Goal: Task Accomplishment & Management: Use online tool/utility

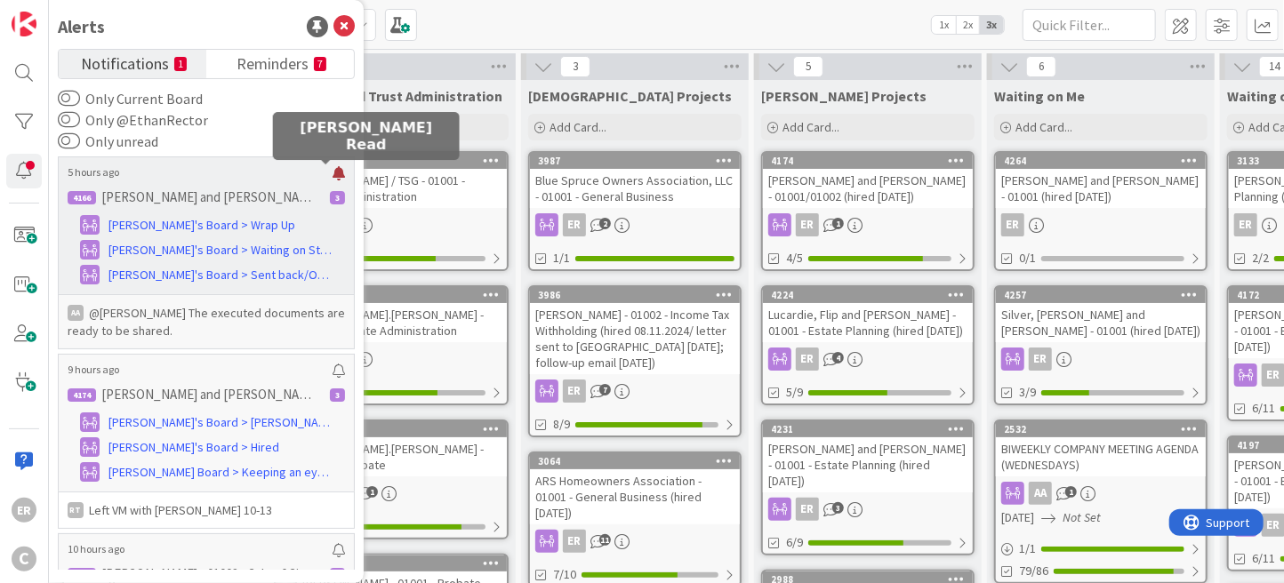
click at [333, 173] on div at bounding box center [339, 173] width 12 height 14
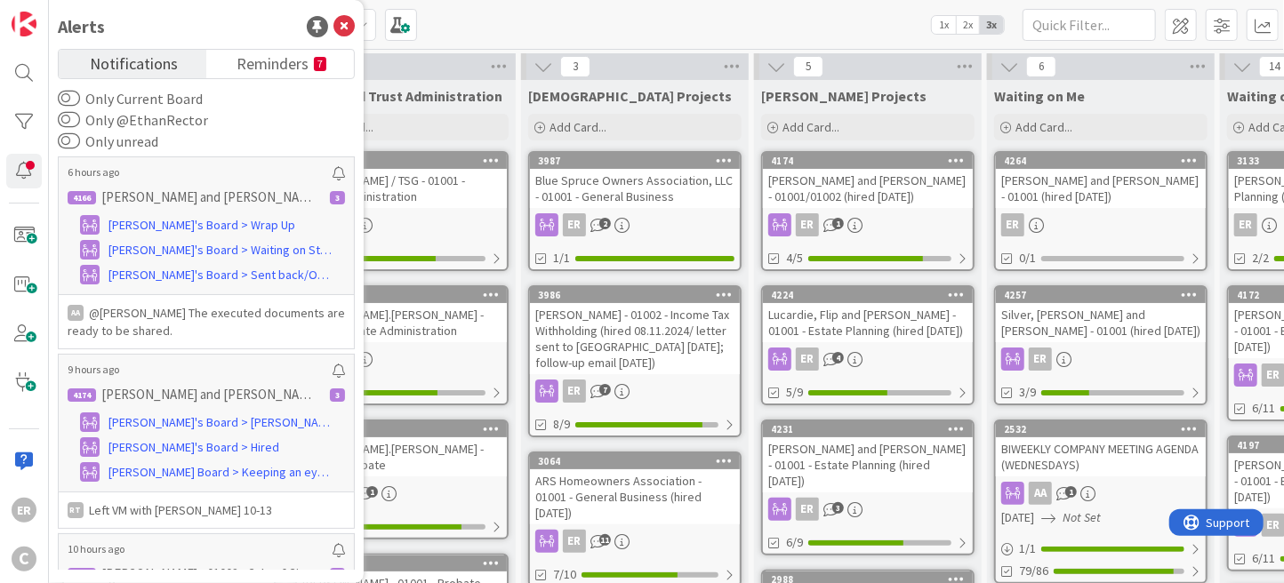
click at [100, 64] on span "Notifications" at bounding box center [134, 62] width 88 height 25
click at [271, 59] on span "Reminders" at bounding box center [273, 62] width 72 height 25
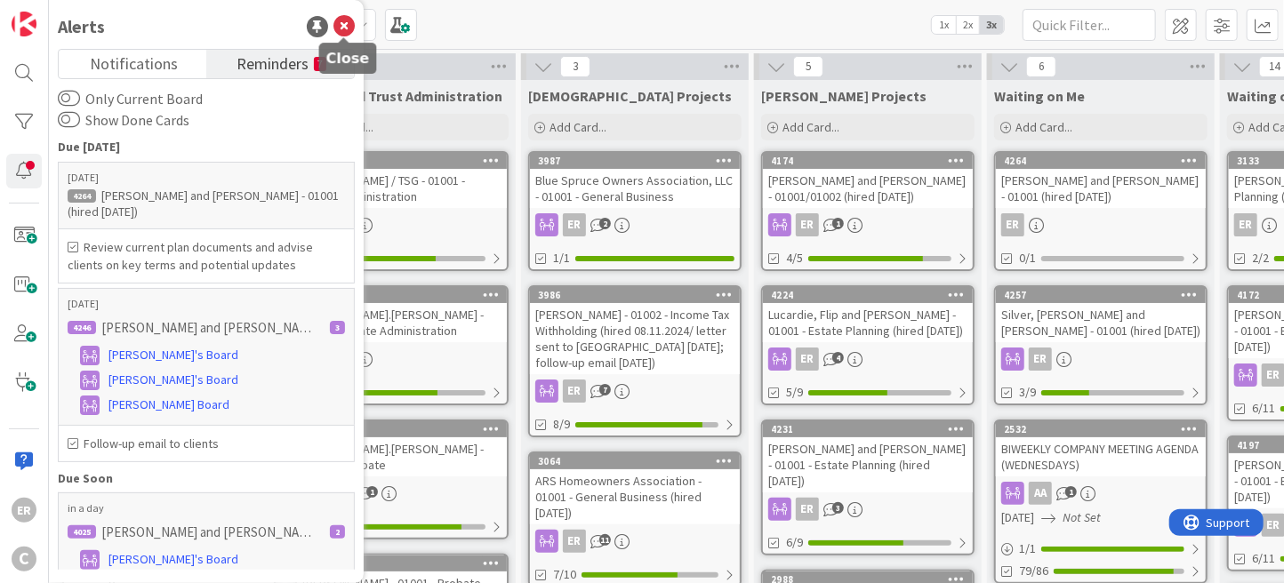
click at [339, 30] on icon at bounding box center [344, 26] width 21 height 21
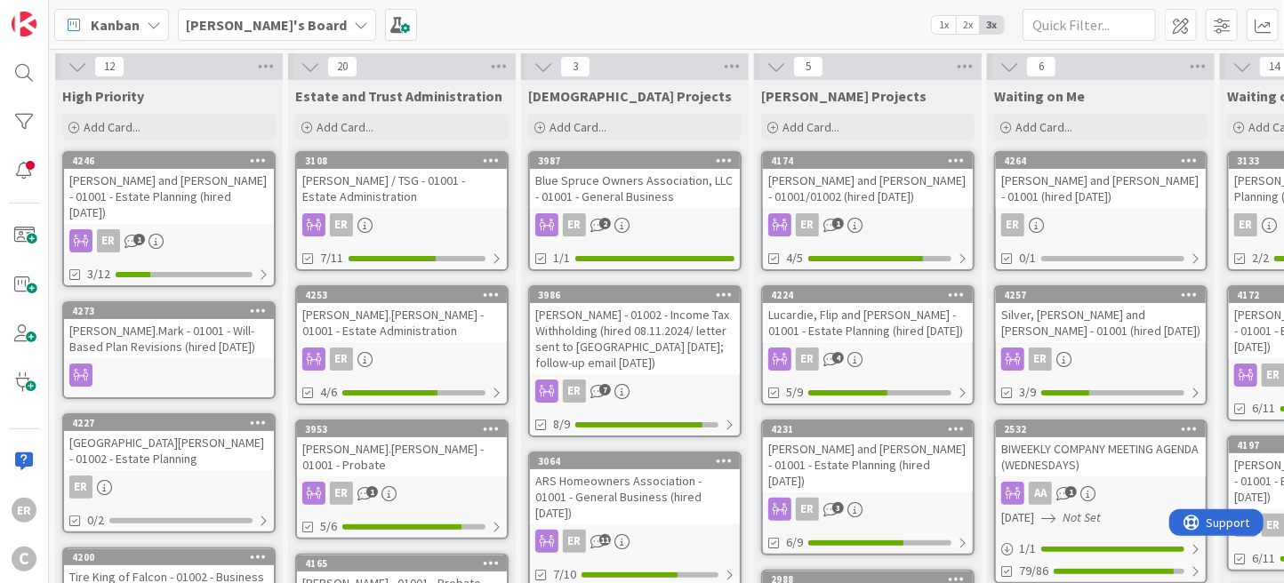
click at [195, 207] on div "4246 [PERSON_NAME] and [PERSON_NAME] - 01001 - Estate Planning (hired [DATE]) E…" at bounding box center [168, 219] width 213 height 136
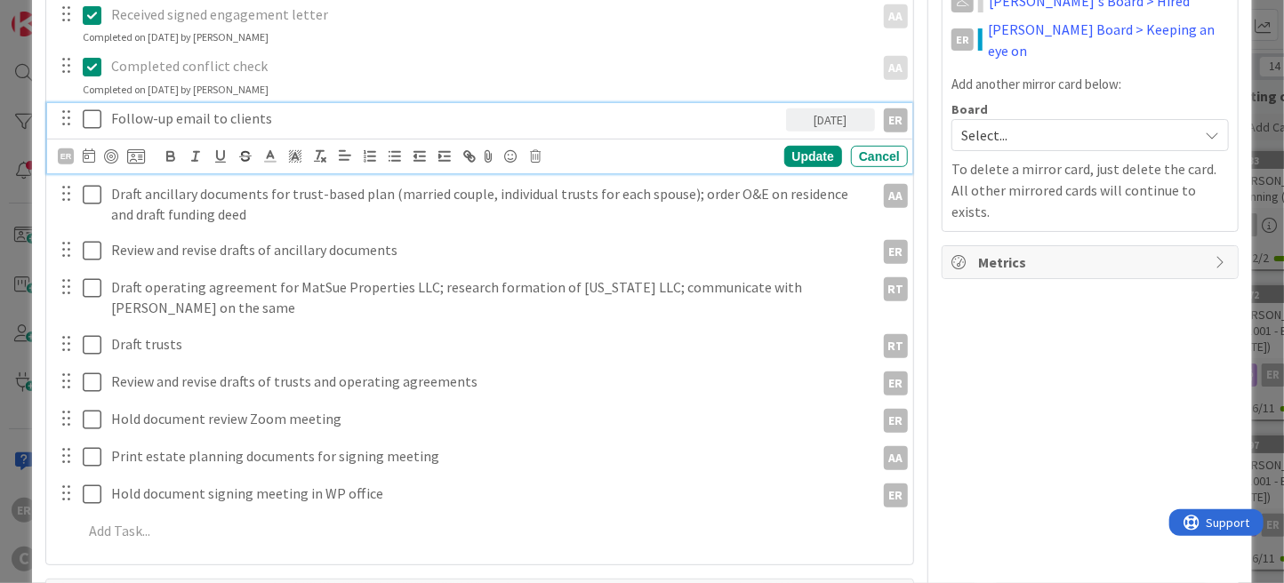
click at [91, 118] on icon at bounding box center [92, 119] width 19 height 21
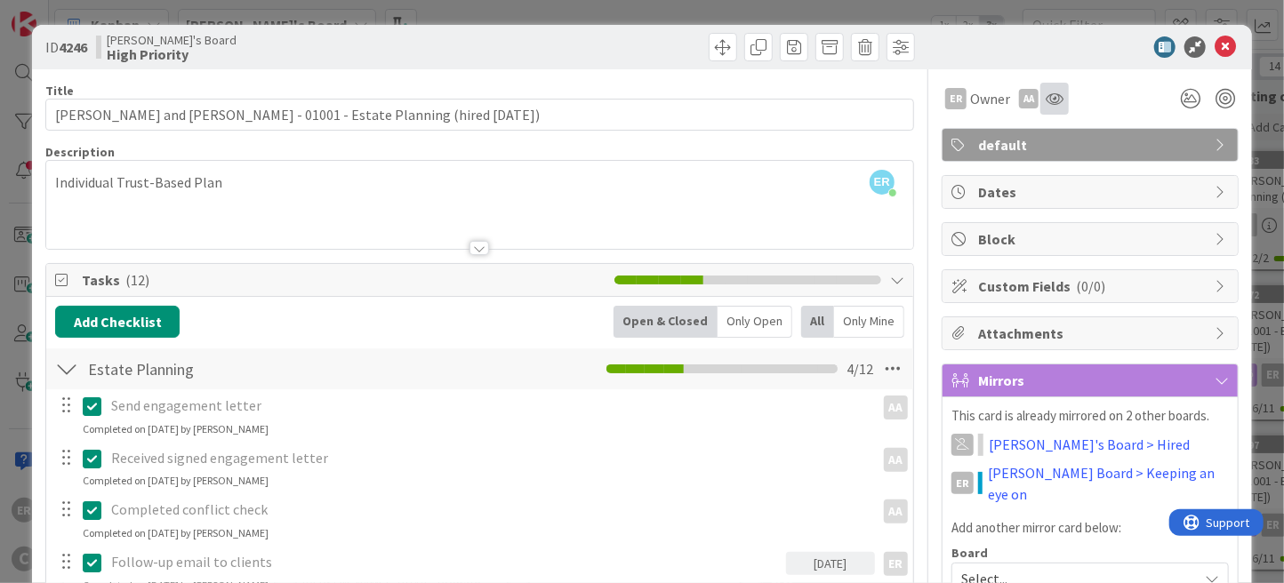
click at [1041, 106] on div at bounding box center [1055, 99] width 28 height 32
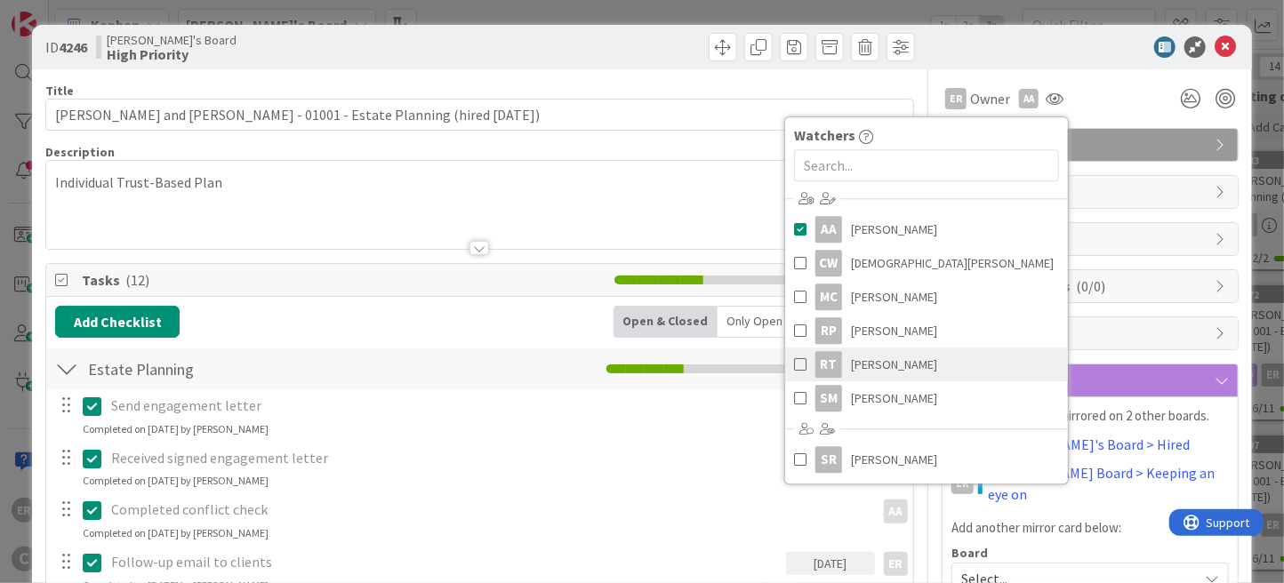
click at [866, 361] on span "[PERSON_NAME]" at bounding box center [894, 364] width 86 height 27
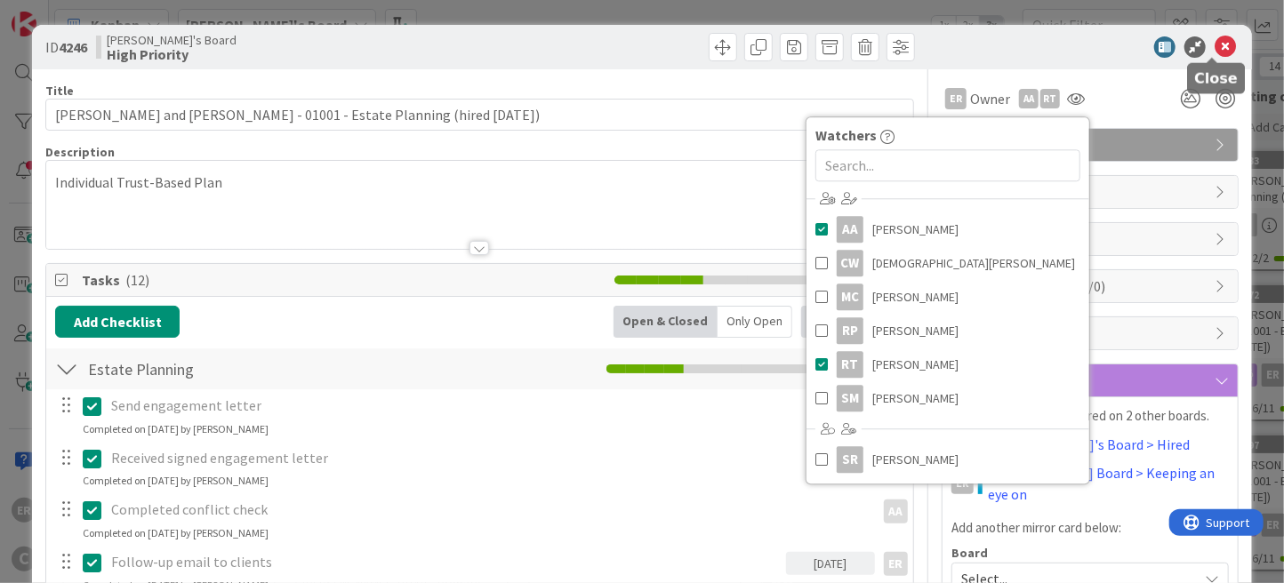
click at [1218, 53] on icon at bounding box center [1225, 46] width 21 height 21
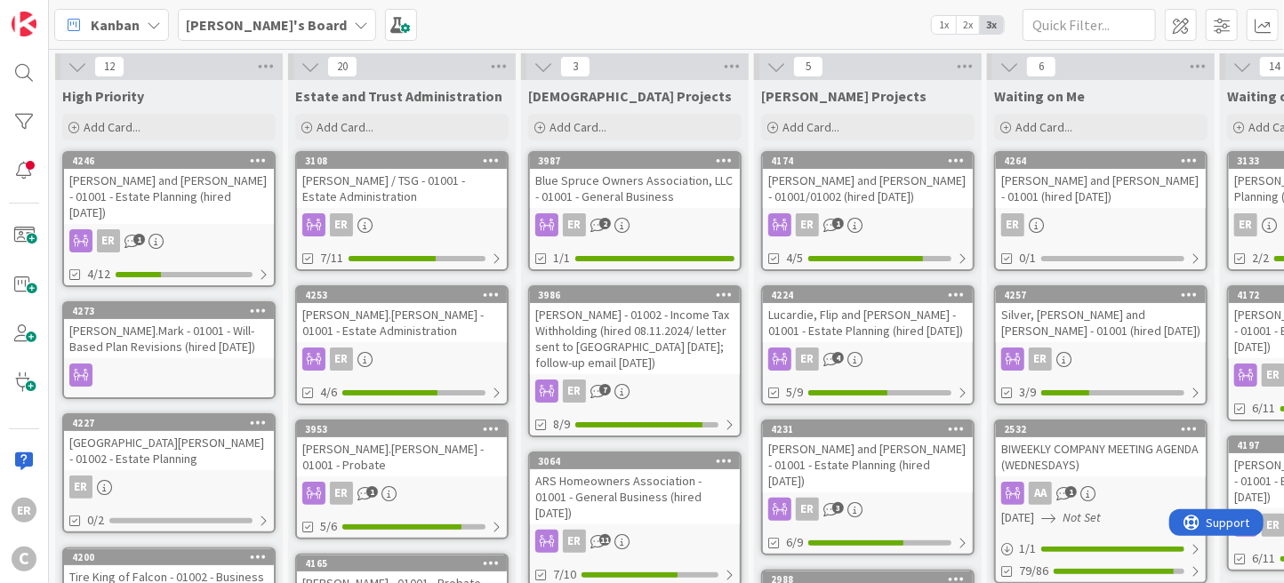
click at [229, 331] on div "[PERSON_NAME].Mark - 01001 - Will-Based Plan Revisions (hired [DATE])" at bounding box center [169, 338] width 210 height 39
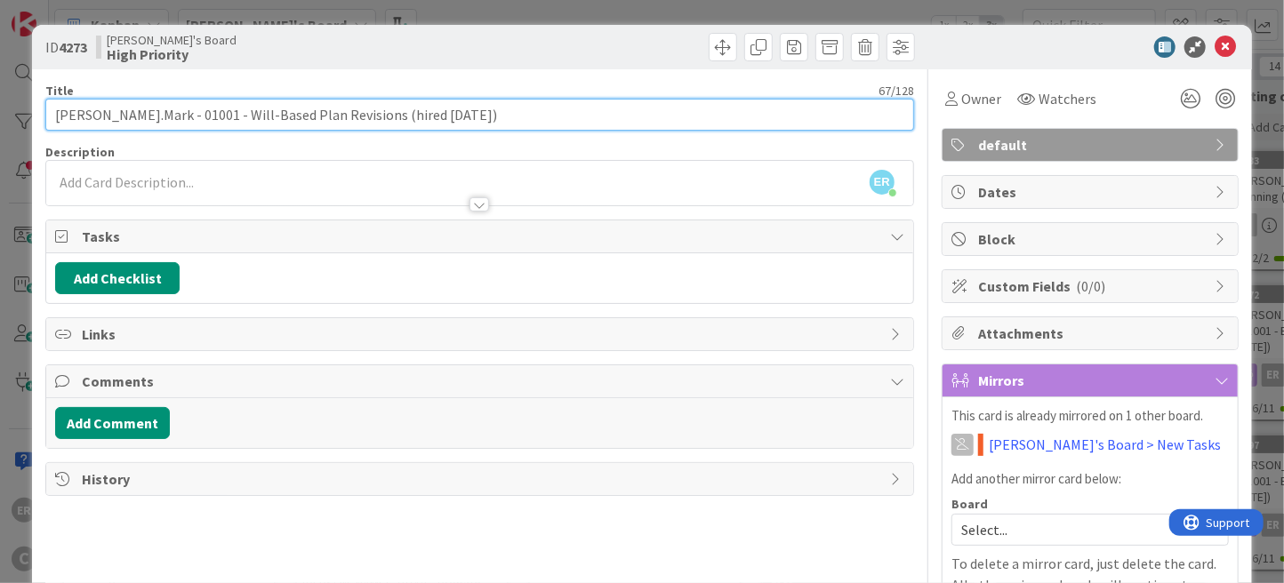
drag, startPoint x: 202, startPoint y: 118, endPoint x: 349, endPoint y: 111, distance: 146.9
click at [349, 111] on input "[PERSON_NAME].Mark - 01001 - Will-Based Plan Revisions (hired [DATE])" at bounding box center [479, 115] width 869 height 32
type input "[PERSON_NAME].Mark - 01001 - Estate Planning (hired [DATE])"
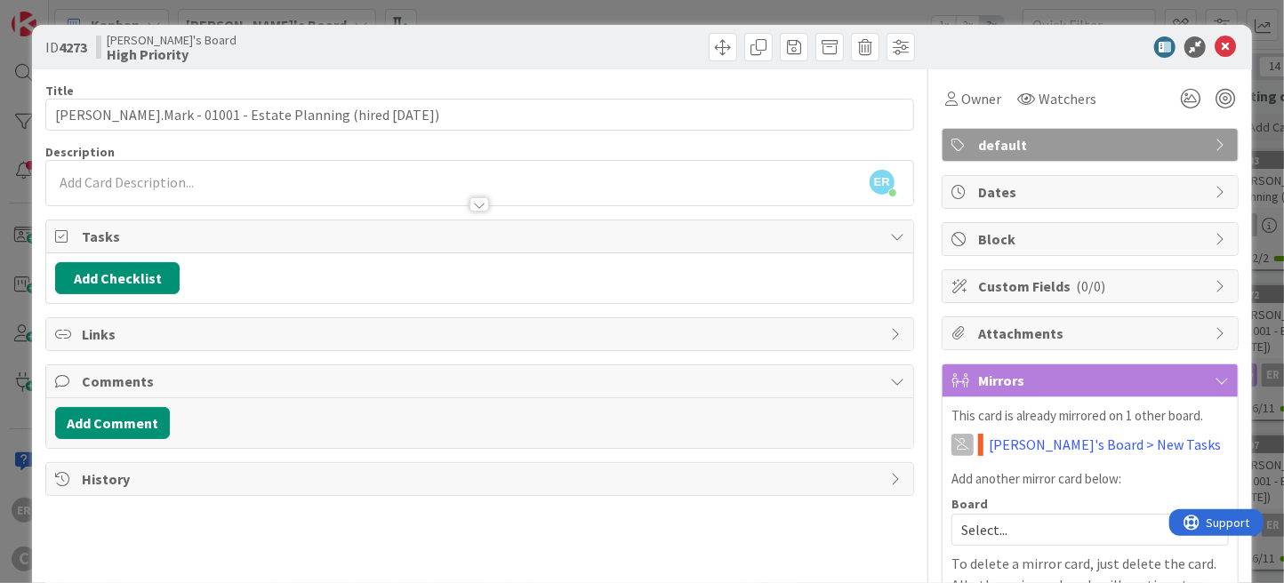
click at [326, 188] on div at bounding box center [479, 196] width 867 height 19
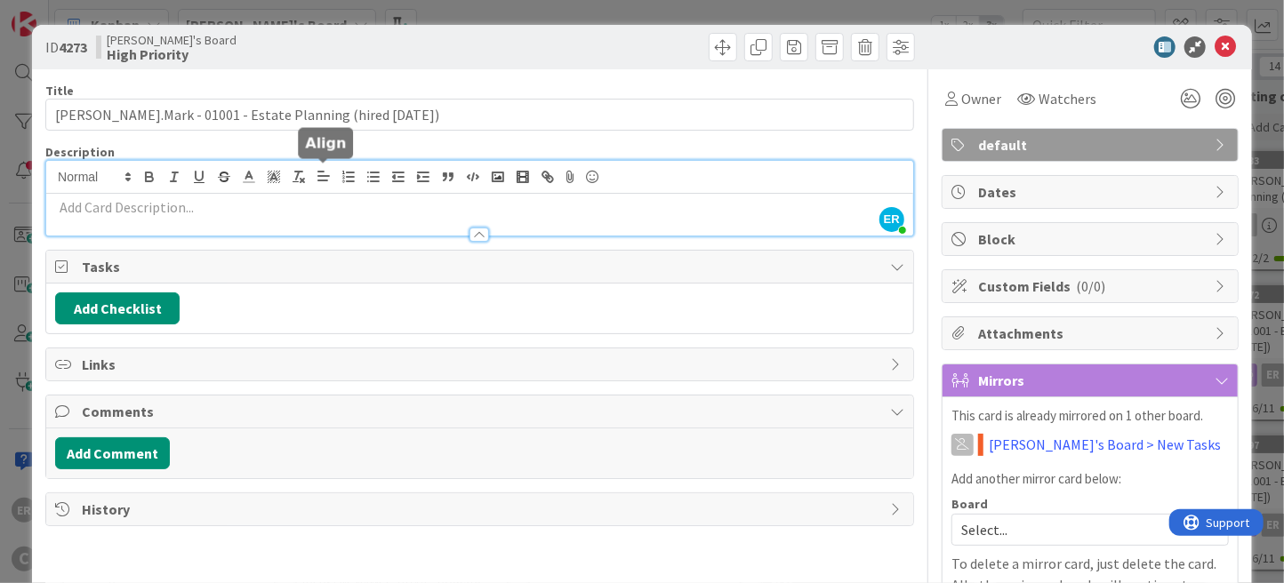
click at [327, 214] on p at bounding box center [479, 207] width 849 height 20
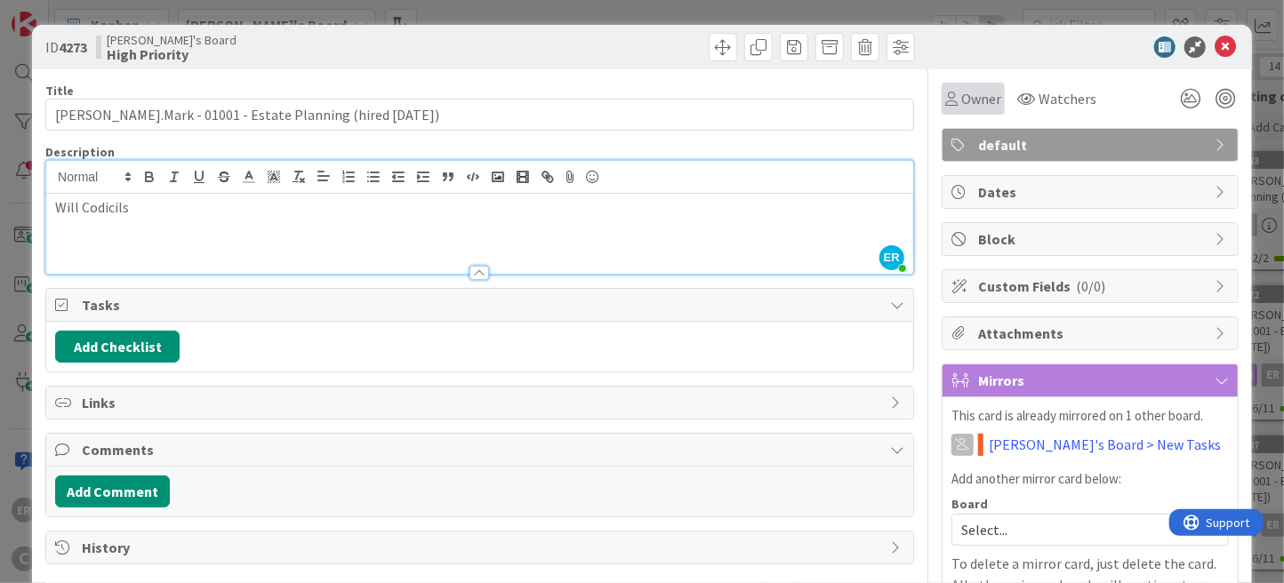
click at [963, 102] on span "Owner" at bounding box center [981, 98] width 40 height 21
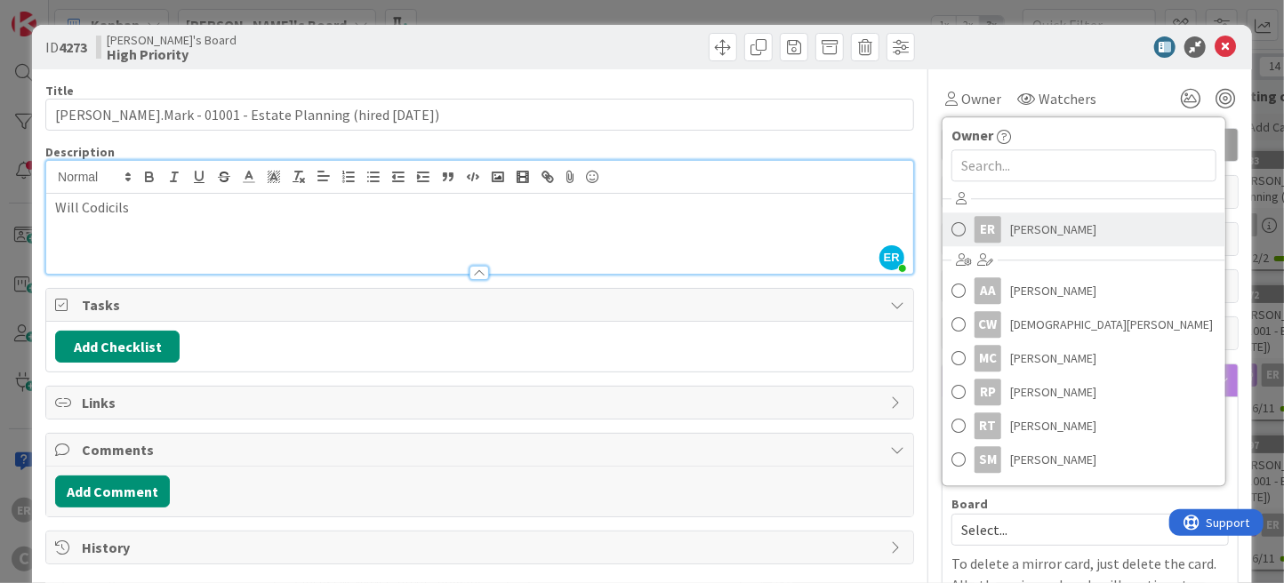
click at [1017, 223] on span "[PERSON_NAME]" at bounding box center [1053, 229] width 86 height 27
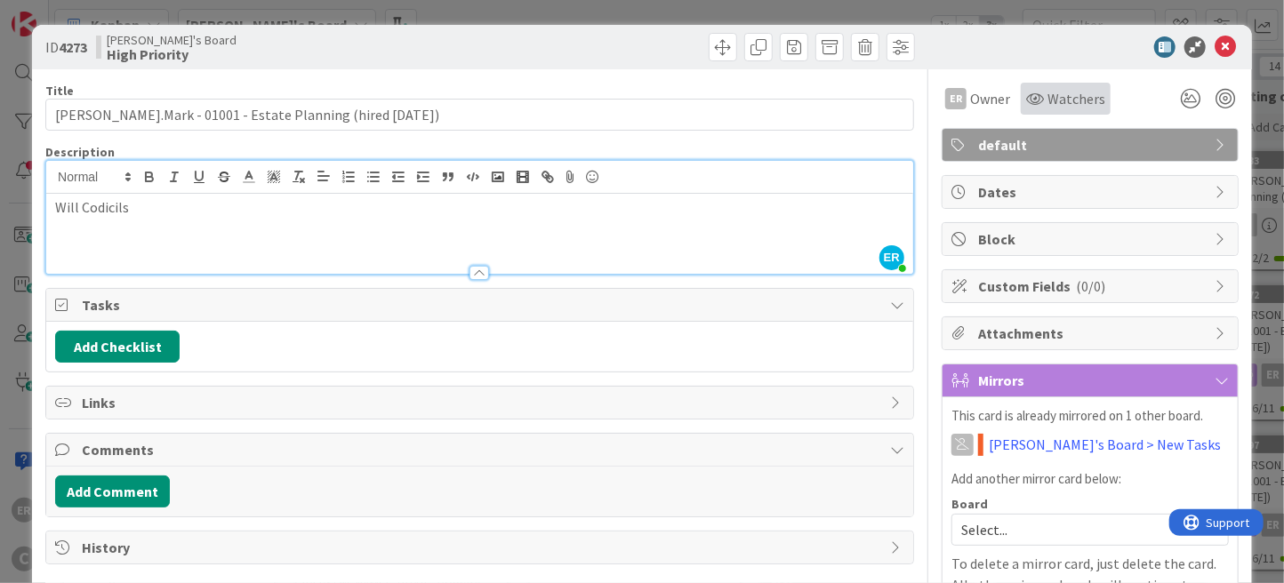
click at [1048, 104] on span "Watchers" at bounding box center [1077, 98] width 58 height 21
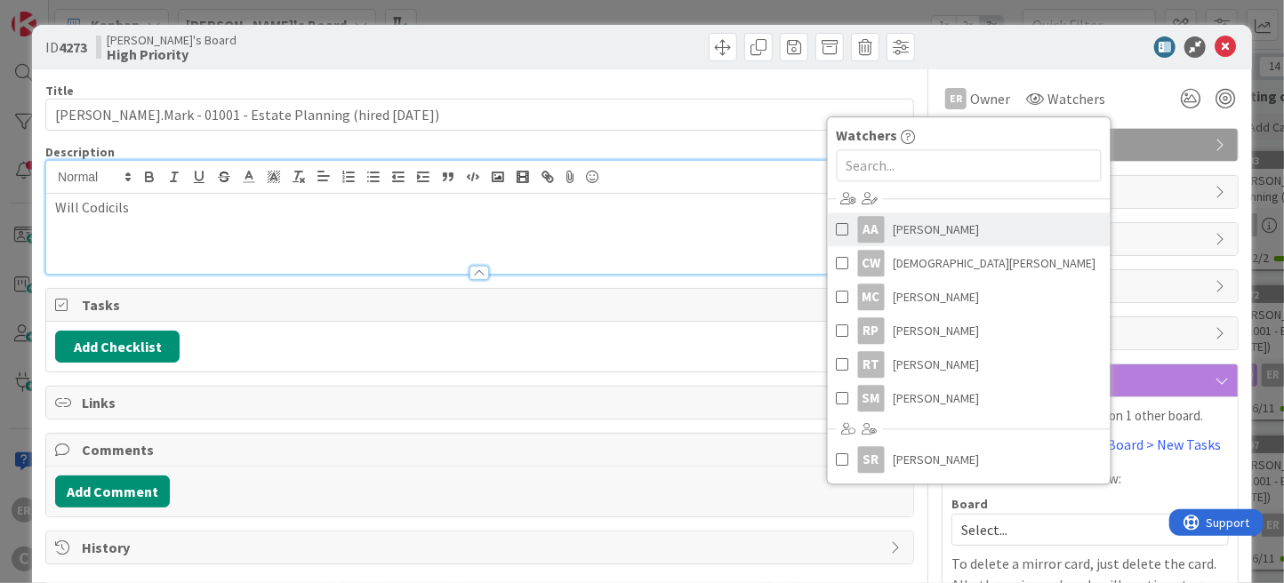
click at [959, 236] on span "[PERSON_NAME]" at bounding box center [937, 229] width 86 height 27
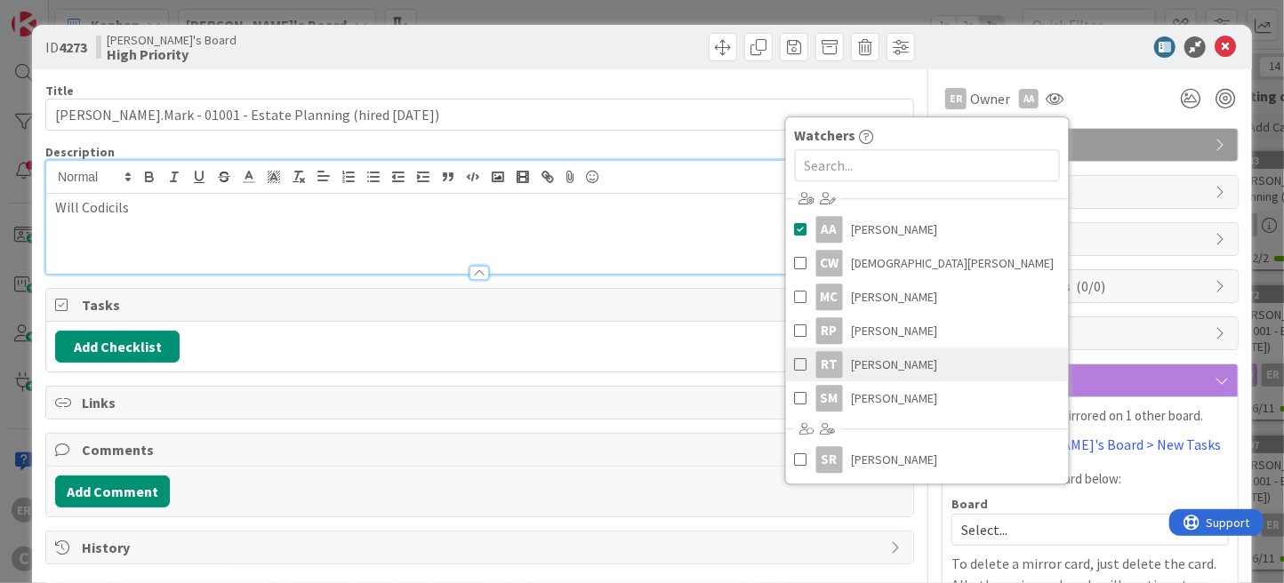
click at [913, 370] on link "RT [PERSON_NAME]" at bounding box center [927, 365] width 283 height 34
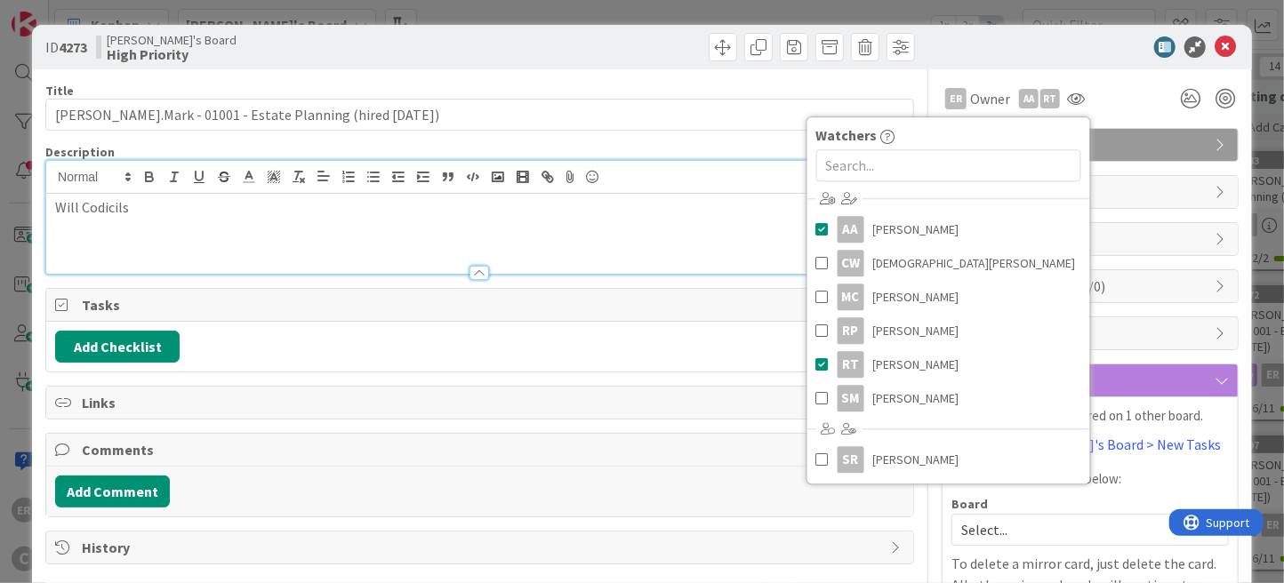
click at [997, 50] on div at bounding box center [1081, 46] width 315 height 21
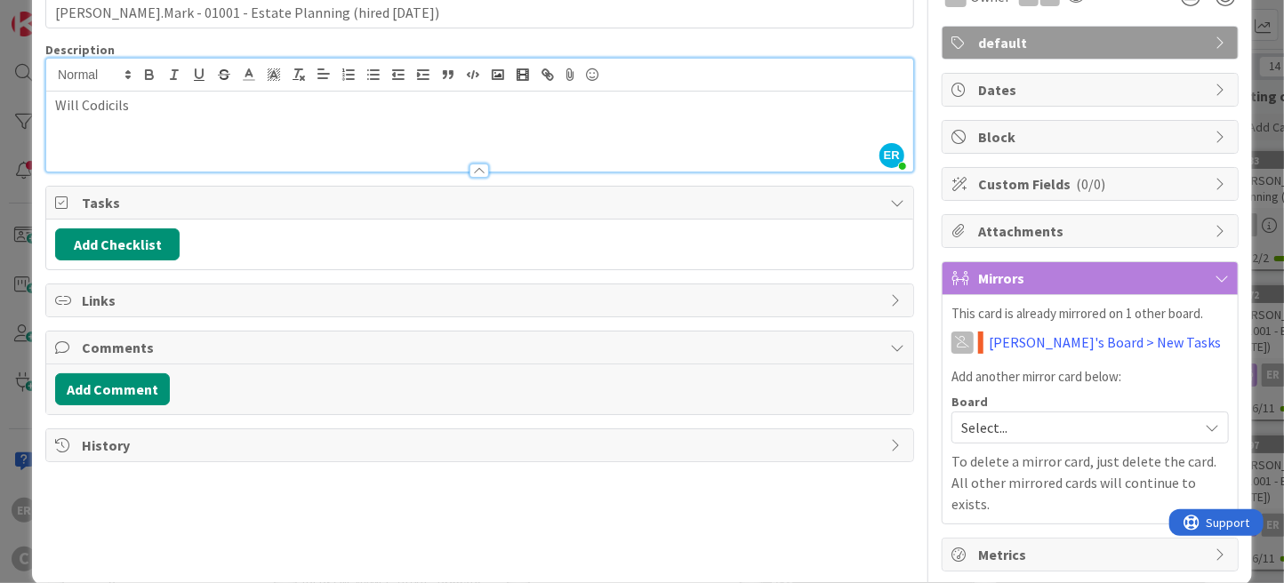
scroll to position [104, 0]
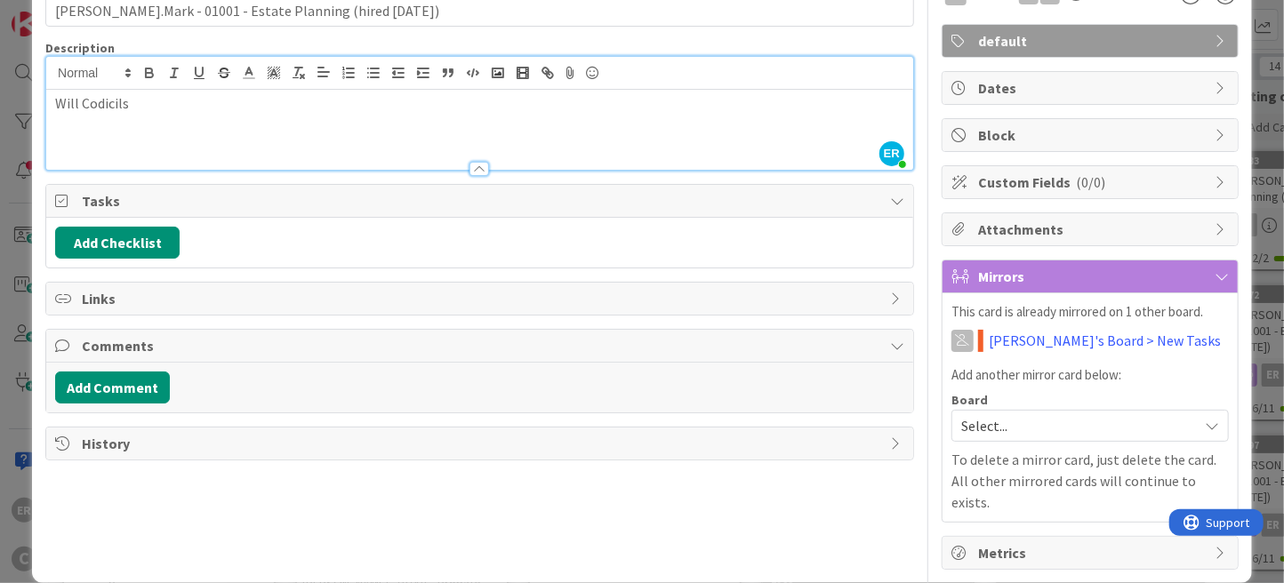
click at [993, 422] on span "Select..." at bounding box center [1075, 426] width 228 height 25
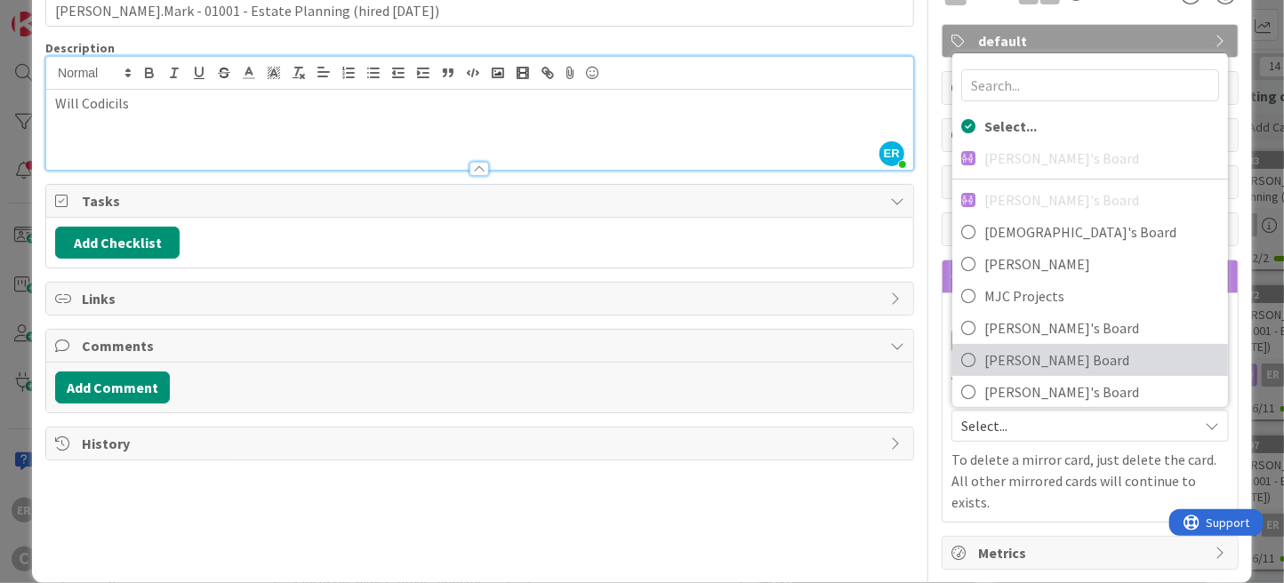
click at [1013, 347] on span "[PERSON_NAME] Board" at bounding box center [1102, 360] width 235 height 27
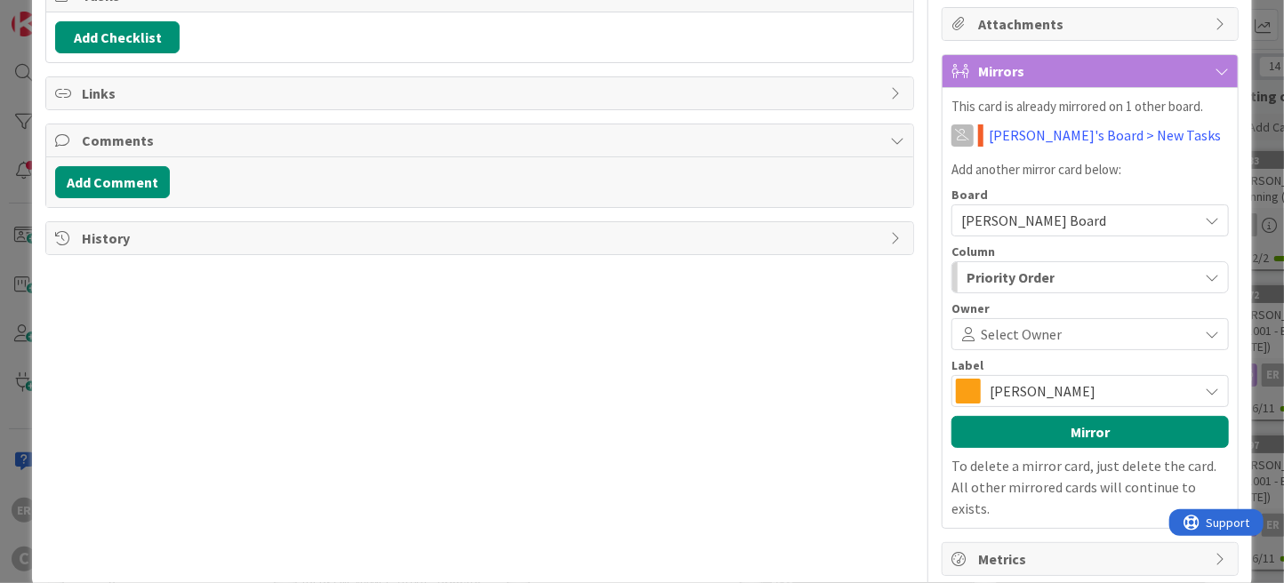
scroll to position [315, 0]
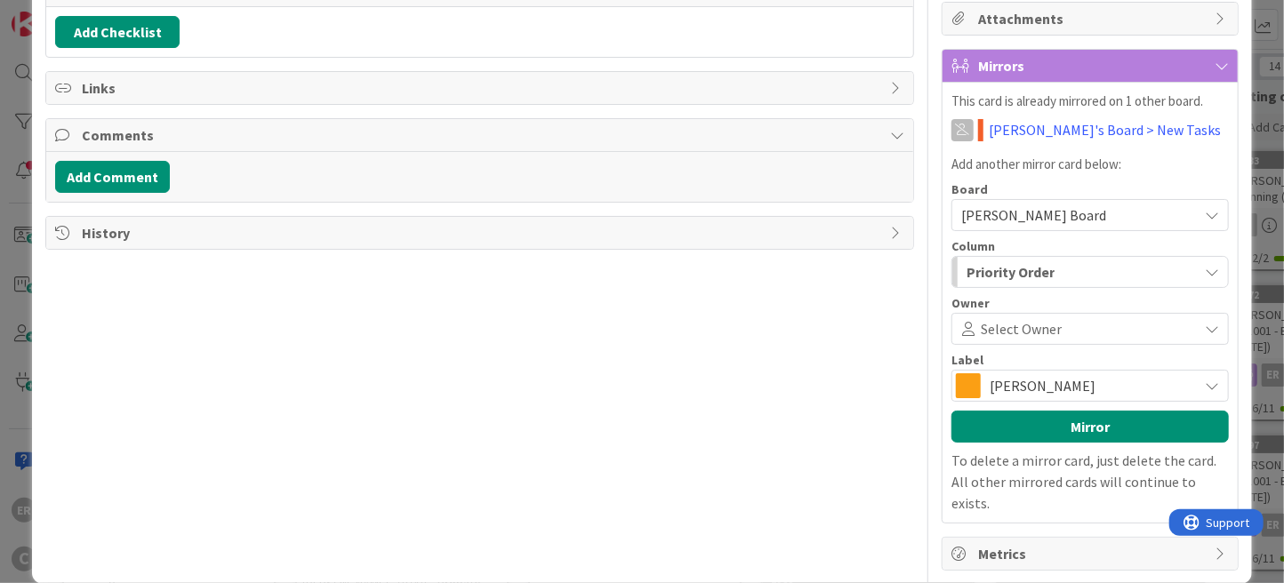
click at [1016, 336] on div "Select Owner" at bounding box center [1090, 329] width 277 height 32
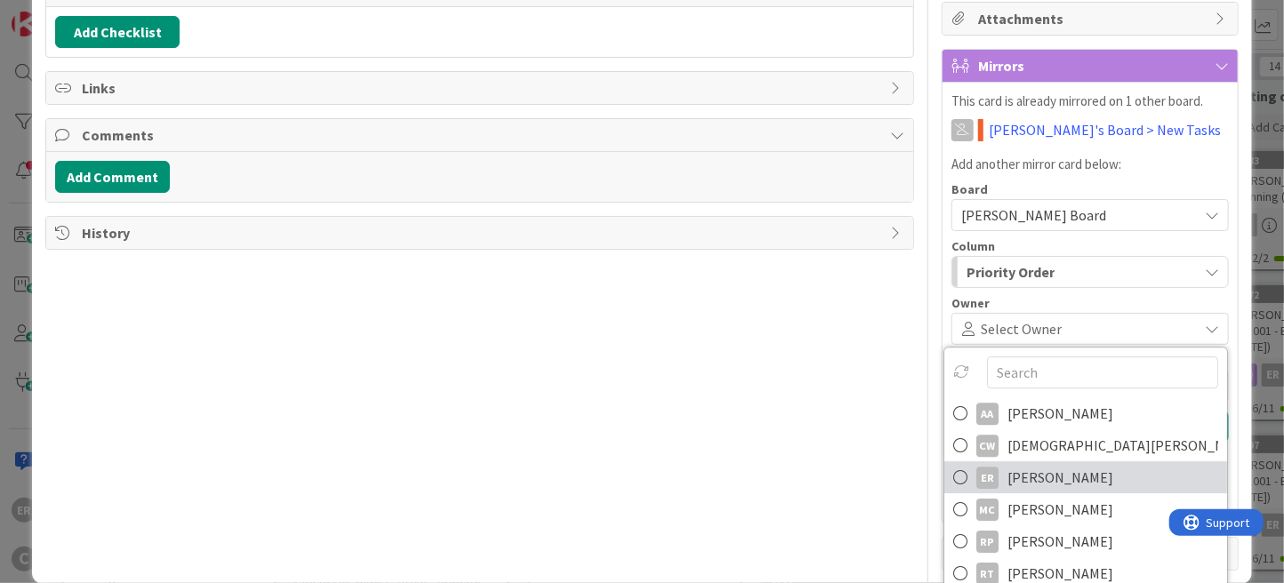
click at [1039, 469] on span "[PERSON_NAME]" at bounding box center [1061, 477] width 106 height 27
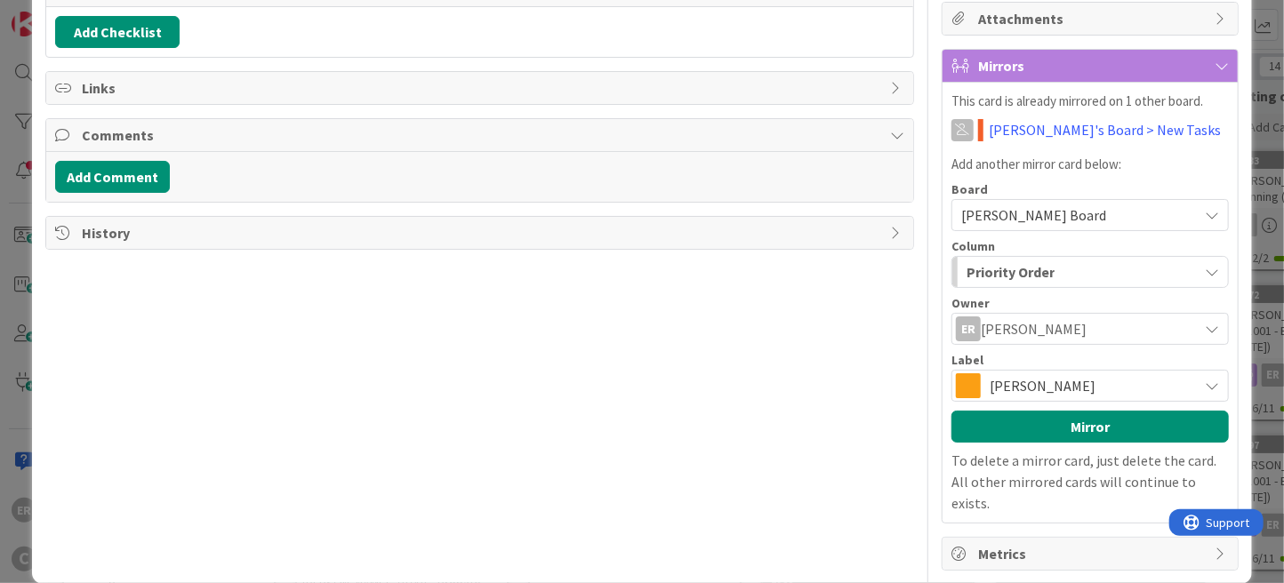
click at [1000, 382] on span "[PERSON_NAME]" at bounding box center [1089, 386] width 199 height 25
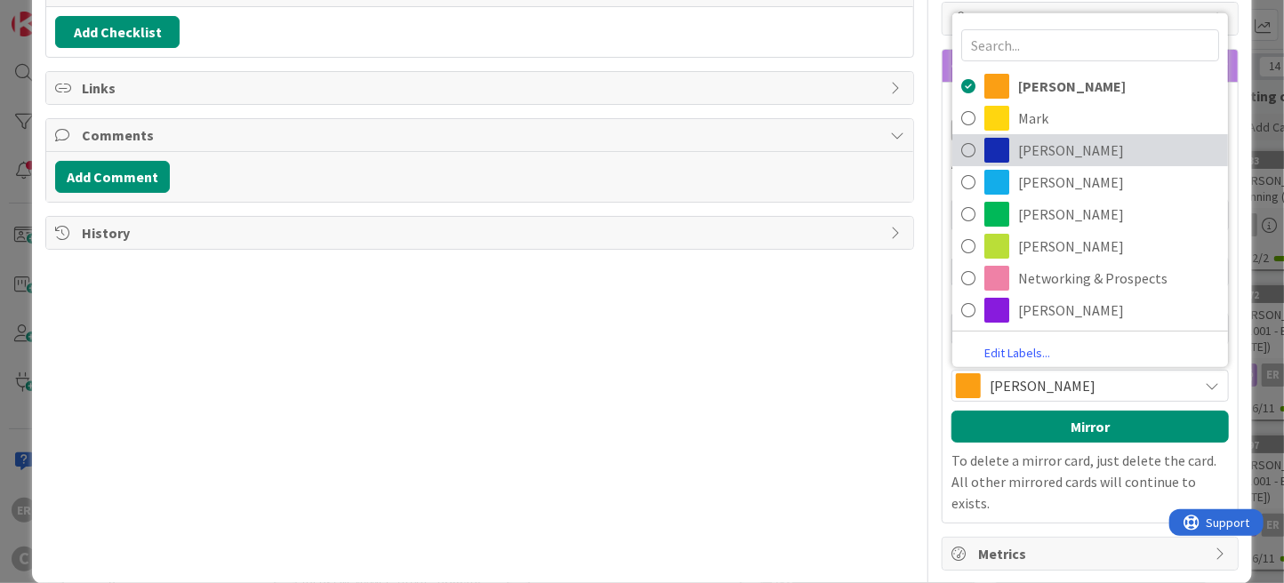
click at [1018, 148] on span "[PERSON_NAME]" at bounding box center [1118, 150] width 201 height 27
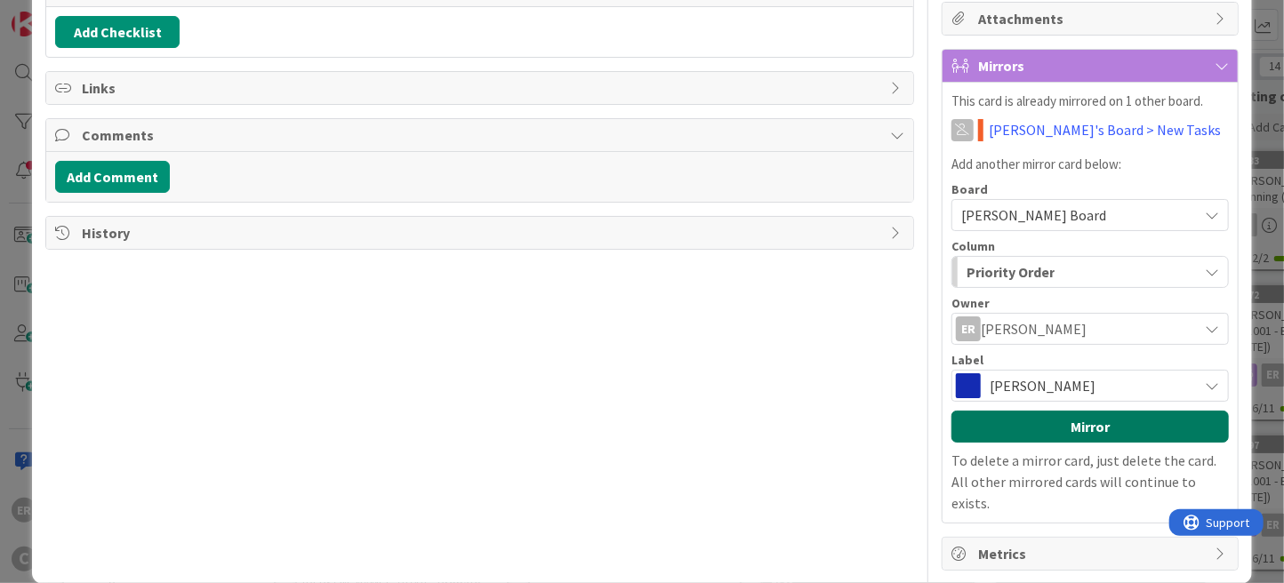
click at [1068, 419] on button "Mirror" at bounding box center [1090, 427] width 277 height 32
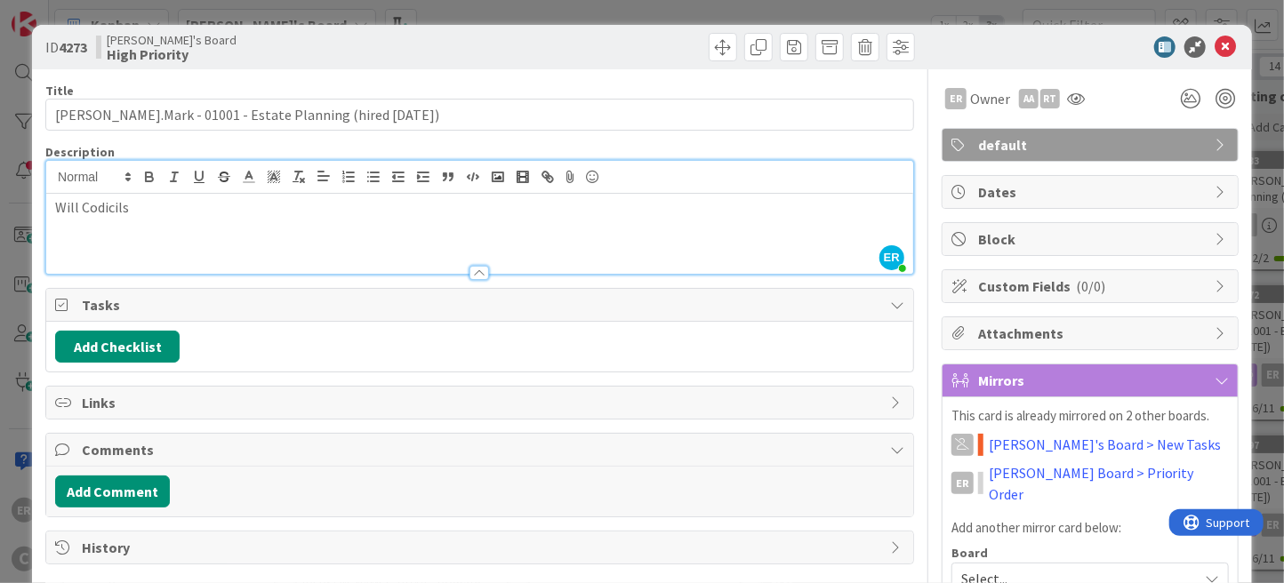
scroll to position [0, 0]
click at [144, 343] on button "Add Checklist" at bounding box center [117, 347] width 125 height 32
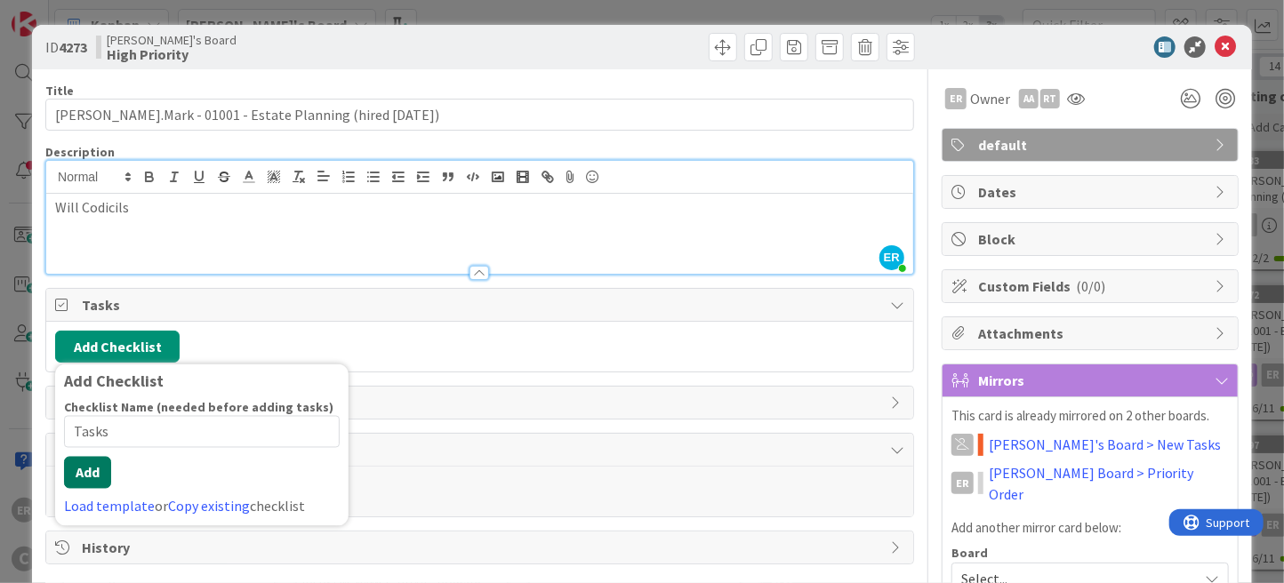
type input "Tasks"
click at [78, 468] on button "Add" at bounding box center [87, 473] width 47 height 32
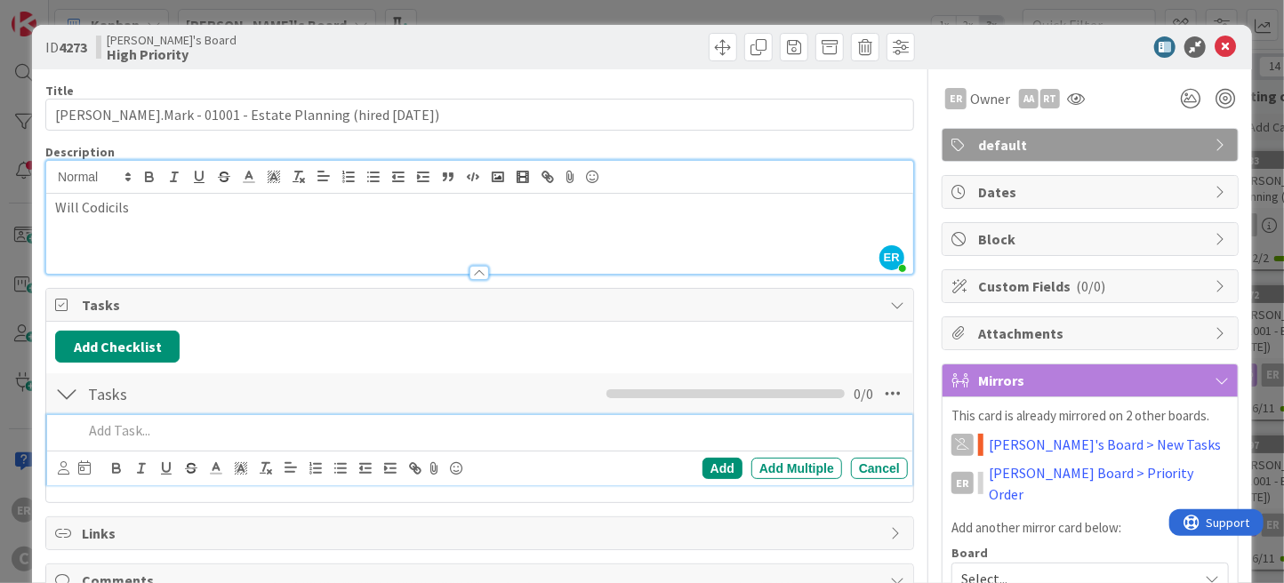
click at [199, 423] on p at bounding box center [492, 431] width 818 height 20
click at [66, 468] on icon at bounding box center [64, 468] width 12 height 13
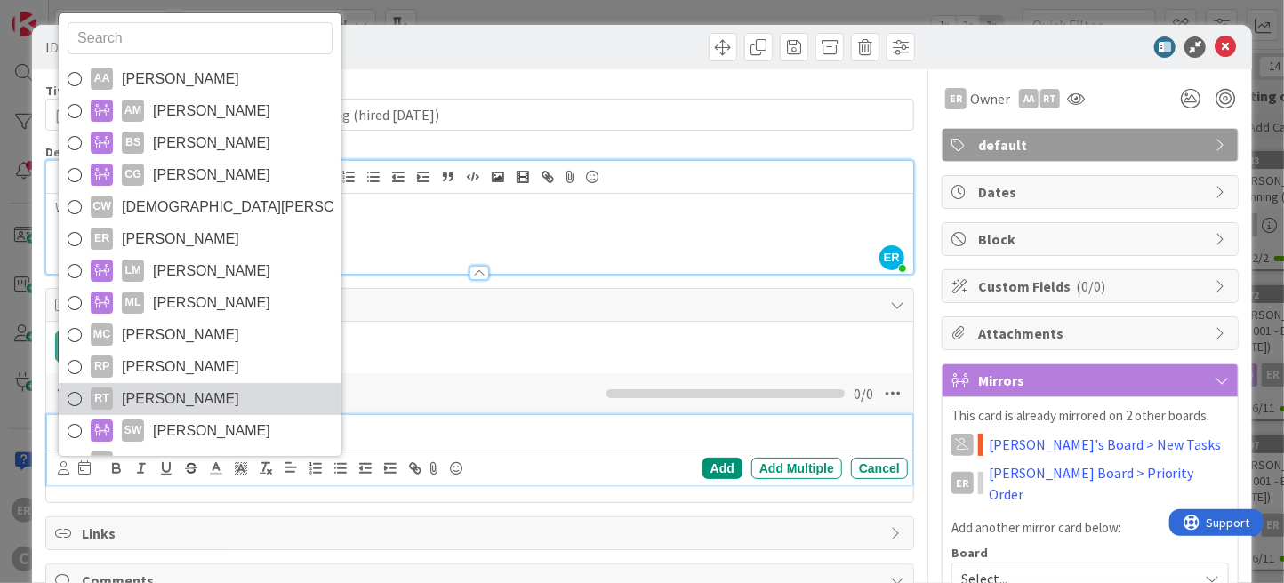
click at [191, 386] on span "[PERSON_NAME]" at bounding box center [180, 399] width 117 height 27
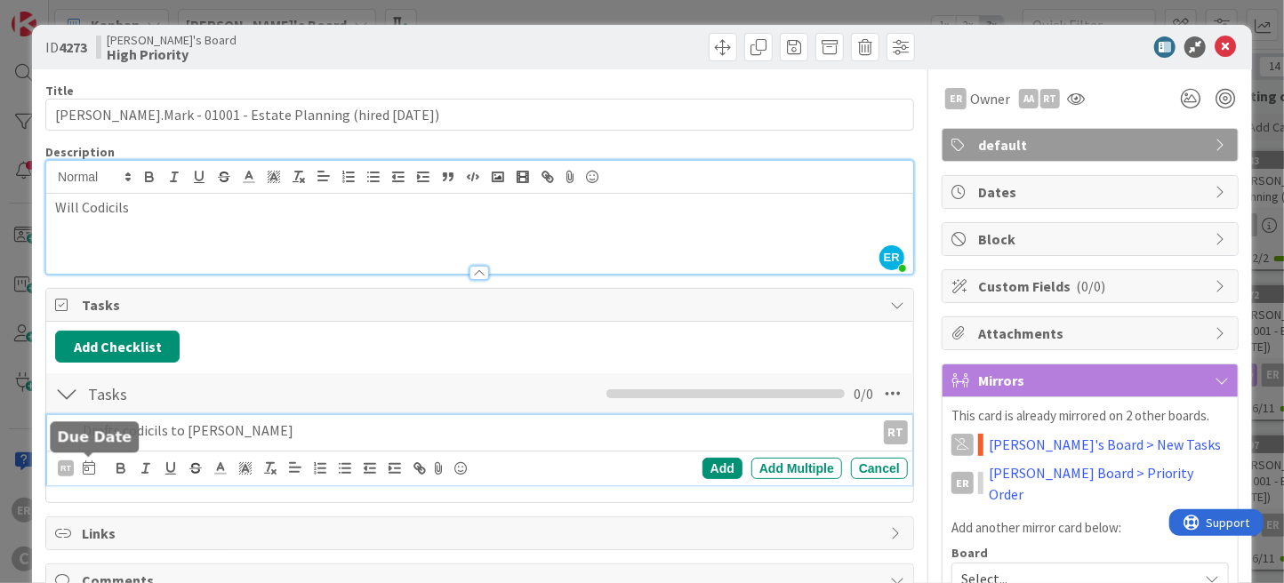
click at [92, 470] on icon at bounding box center [89, 468] width 12 height 14
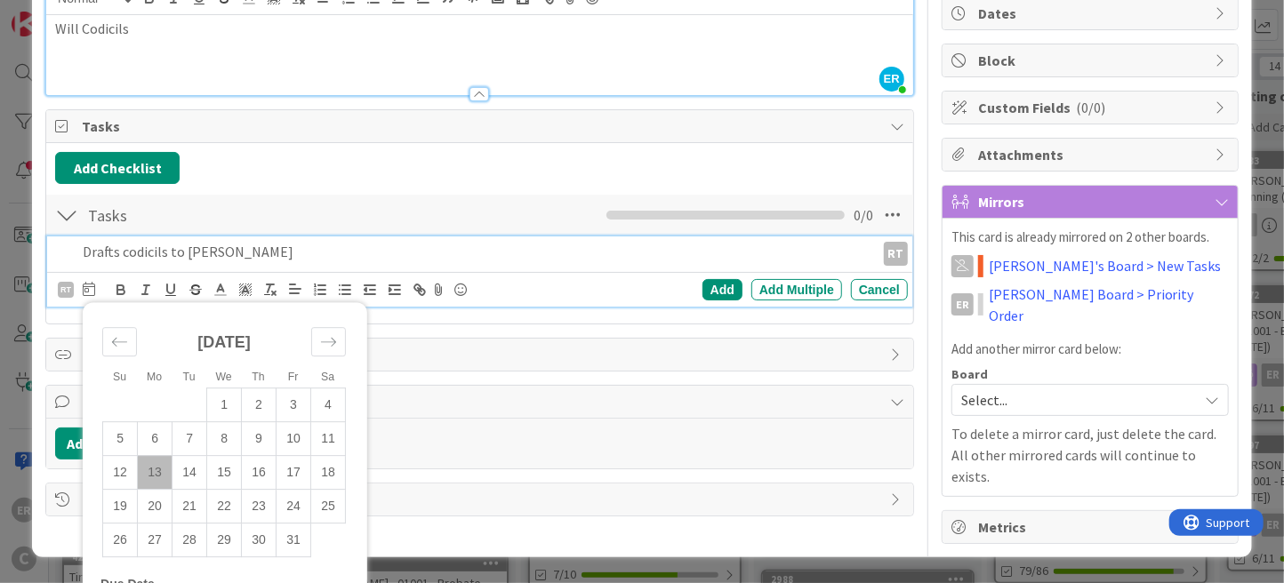
scroll to position [234, 0]
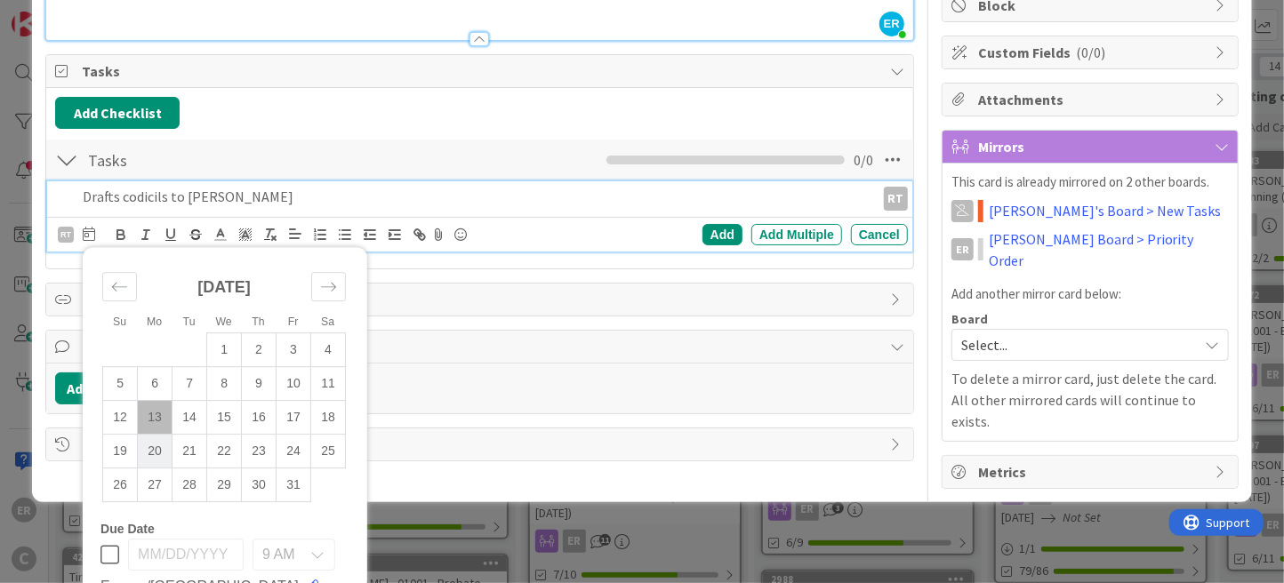
click at [155, 442] on td "20" at bounding box center [155, 452] width 35 height 34
type input "[DATE]"
click at [703, 234] on div "Add" at bounding box center [723, 234] width 40 height 21
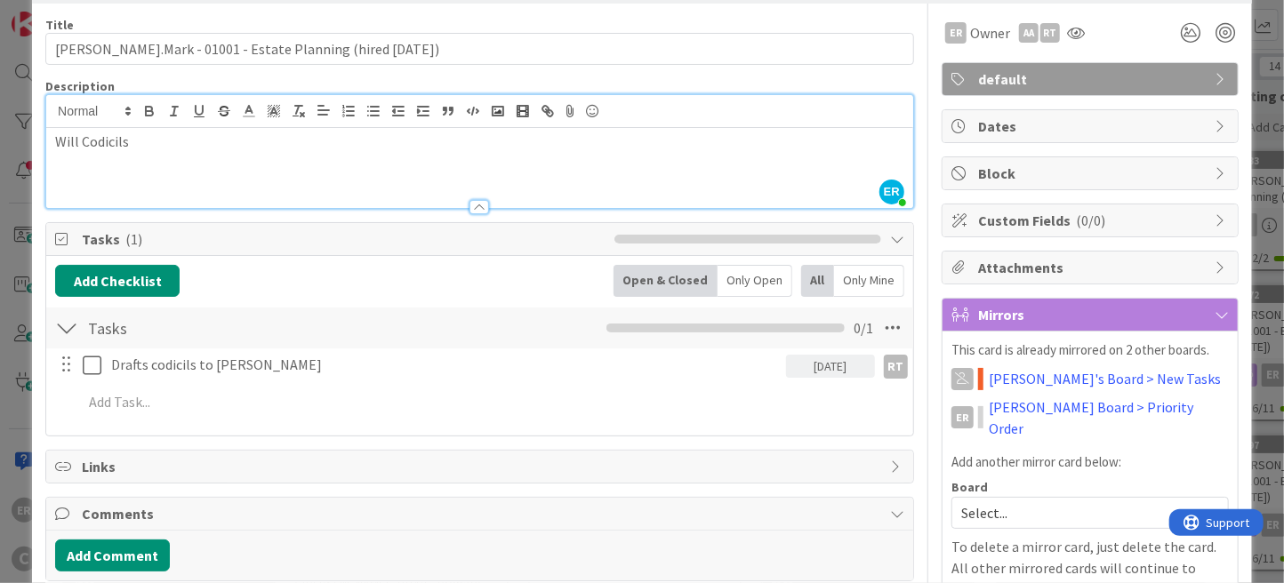
scroll to position [0, 0]
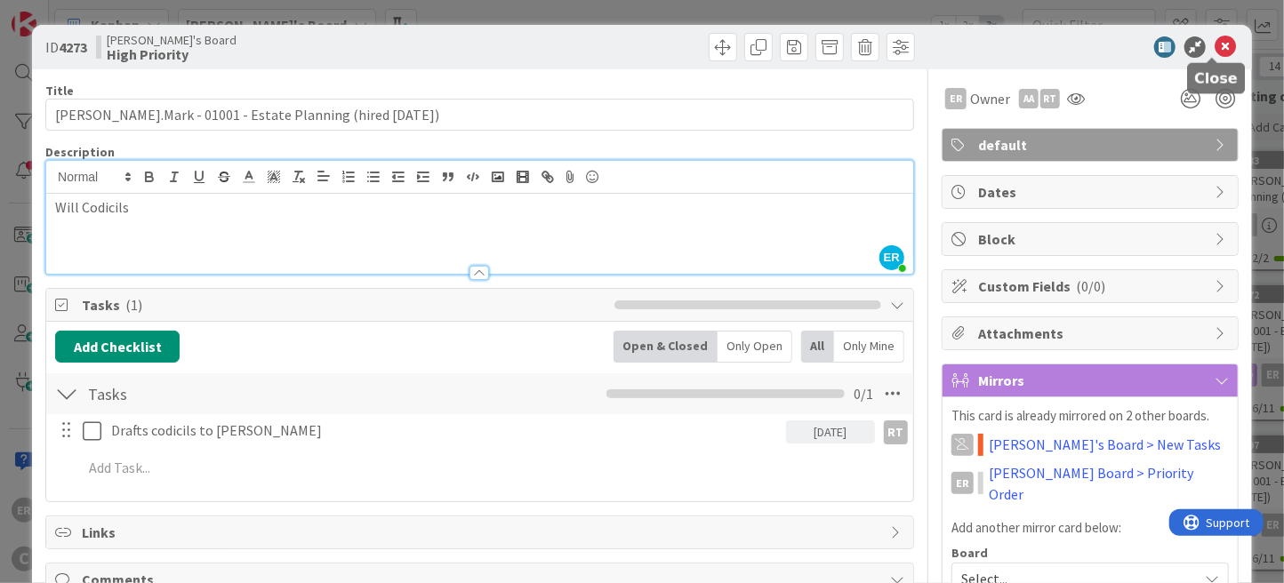
click at [1215, 44] on icon at bounding box center [1225, 46] width 21 height 21
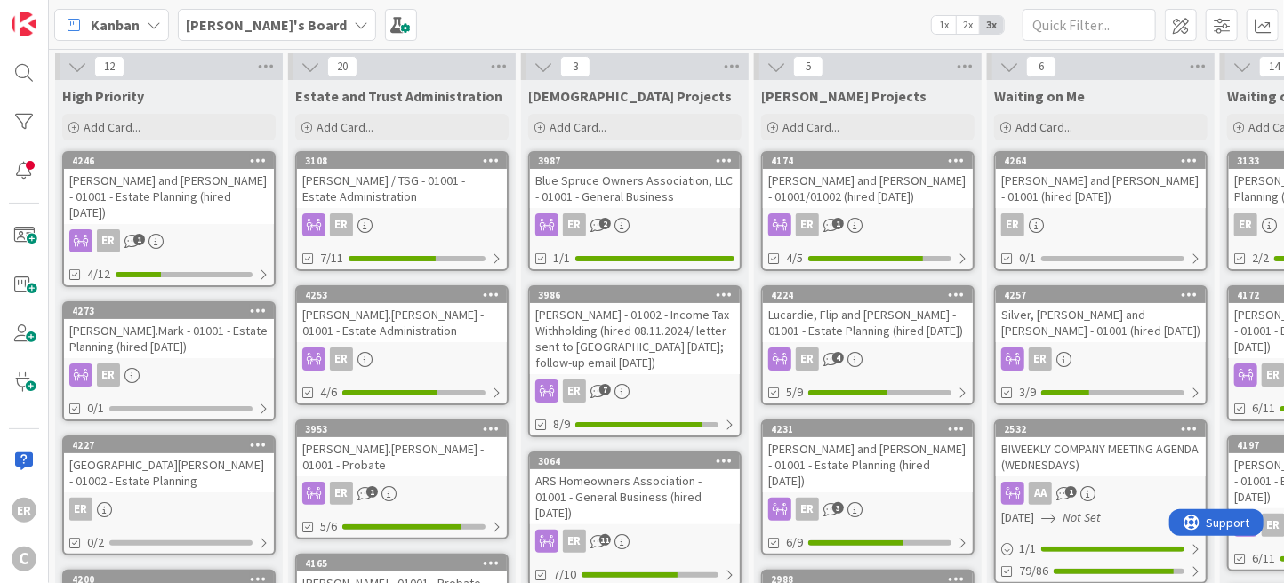
click at [142, 326] on div "[PERSON_NAME].Mark - 01001 - Estate Planning (hired [DATE])" at bounding box center [169, 338] width 210 height 39
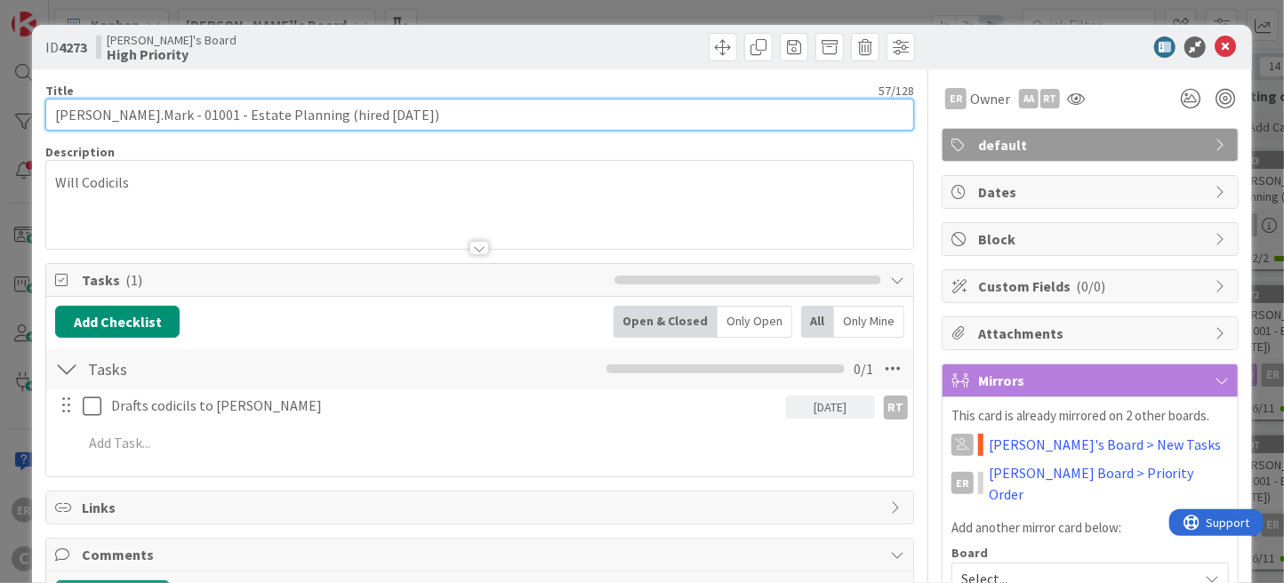
click at [143, 116] on input "[PERSON_NAME].Mark - 01001 - Estate Planning (hired [DATE])" at bounding box center [479, 115] width 869 height 32
click at [112, 116] on input "[PERSON_NAME].[PERSON_NAME] and Jenn - 01001 - Estate Planning (hired [DATE])" at bounding box center [479, 115] width 869 height 32
type input "[PERSON_NAME] and [PERSON_NAME] - 01001 - Estate Planning (hired [DATE])"
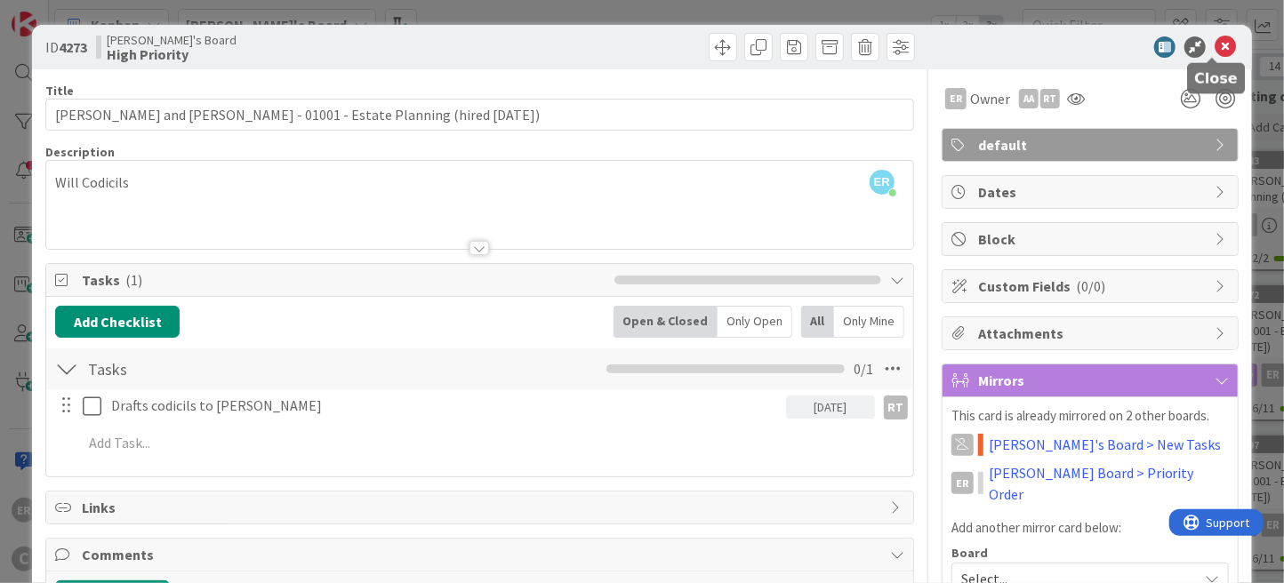
click at [1216, 43] on icon at bounding box center [1225, 46] width 21 height 21
